Goal: Download file/media

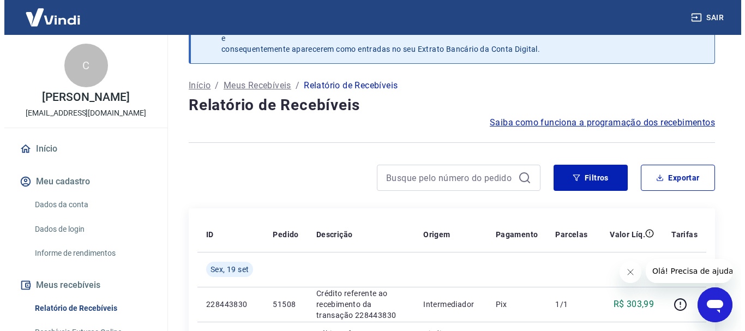
scroll to position [55, 0]
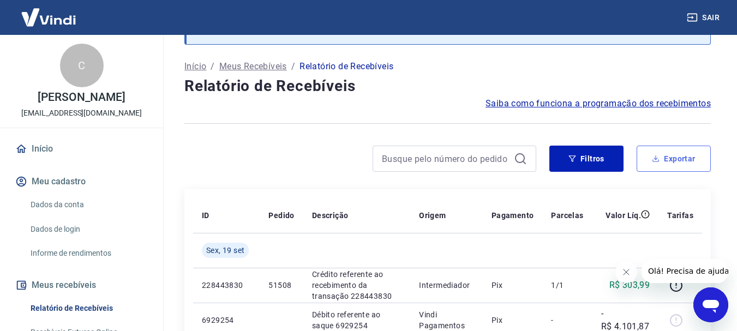
click at [682, 158] on button "Exportar" at bounding box center [674, 159] width 74 height 26
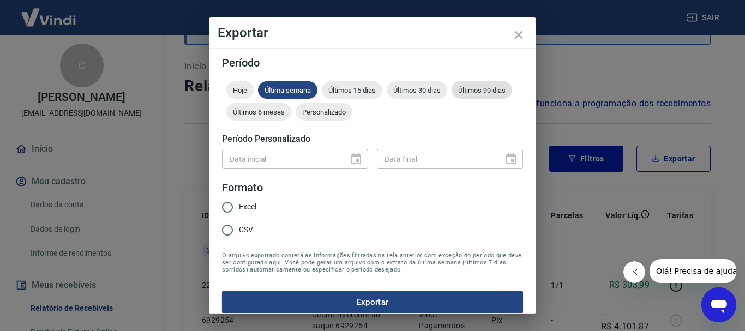
click at [452, 94] on span "Últimos 90 dias" at bounding box center [482, 90] width 61 height 8
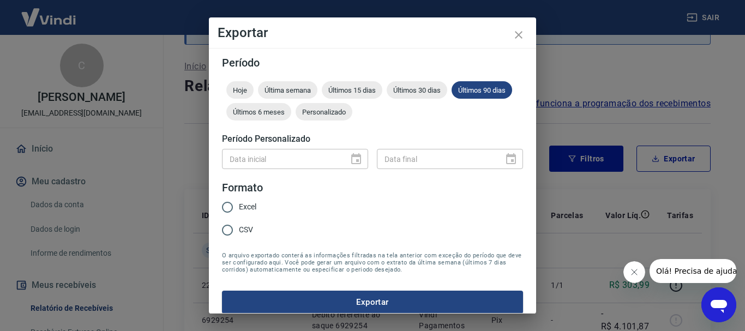
click at [223, 204] on input "Excel" at bounding box center [227, 207] width 23 height 23
radio input "true"
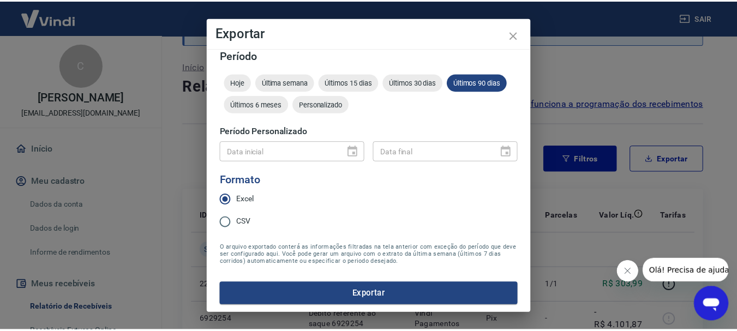
scroll to position [9, 0]
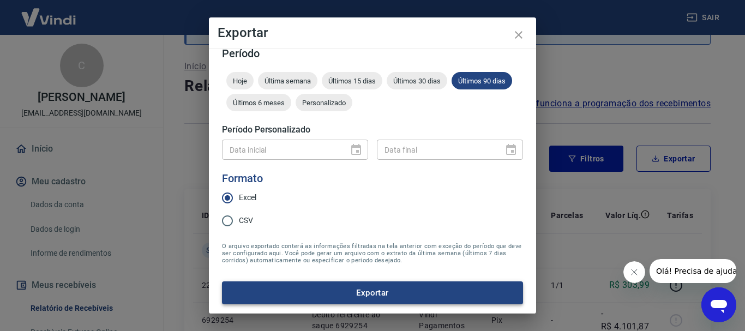
click at [361, 290] on button "Exportar" at bounding box center [372, 292] width 301 height 23
